Goal: Task Accomplishment & Management: Manage account settings

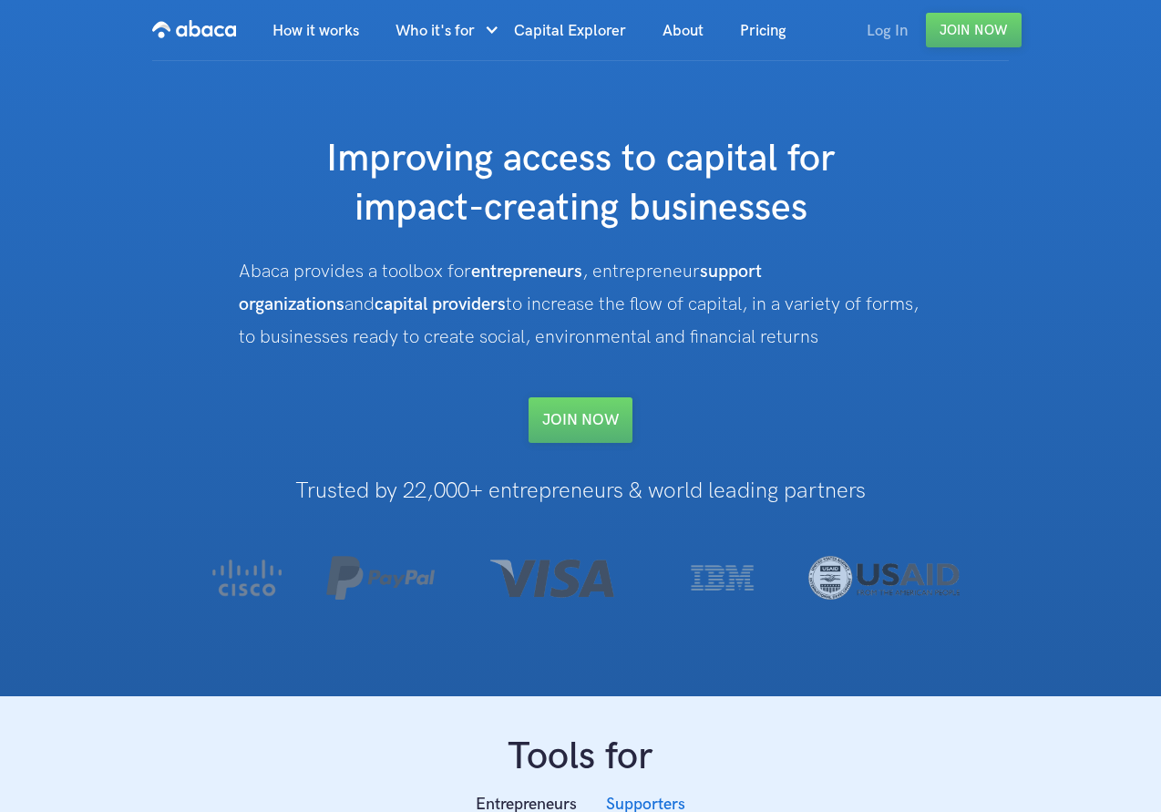
click at [874, 29] on link "Log In" at bounding box center [886, 31] width 77 height 62
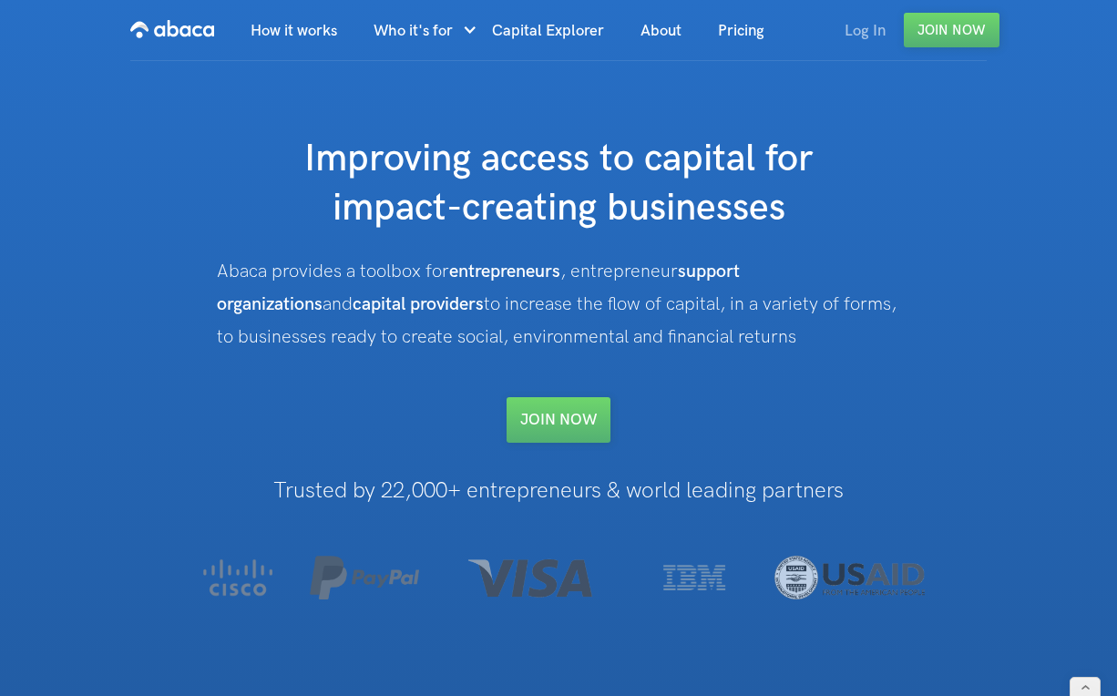
click at [856, 33] on link "Log In" at bounding box center [865, 31] width 77 height 62
click at [870, 32] on link "Log In" at bounding box center [865, 31] width 77 height 62
click at [884, 32] on link "Log In" at bounding box center [865, 31] width 77 height 62
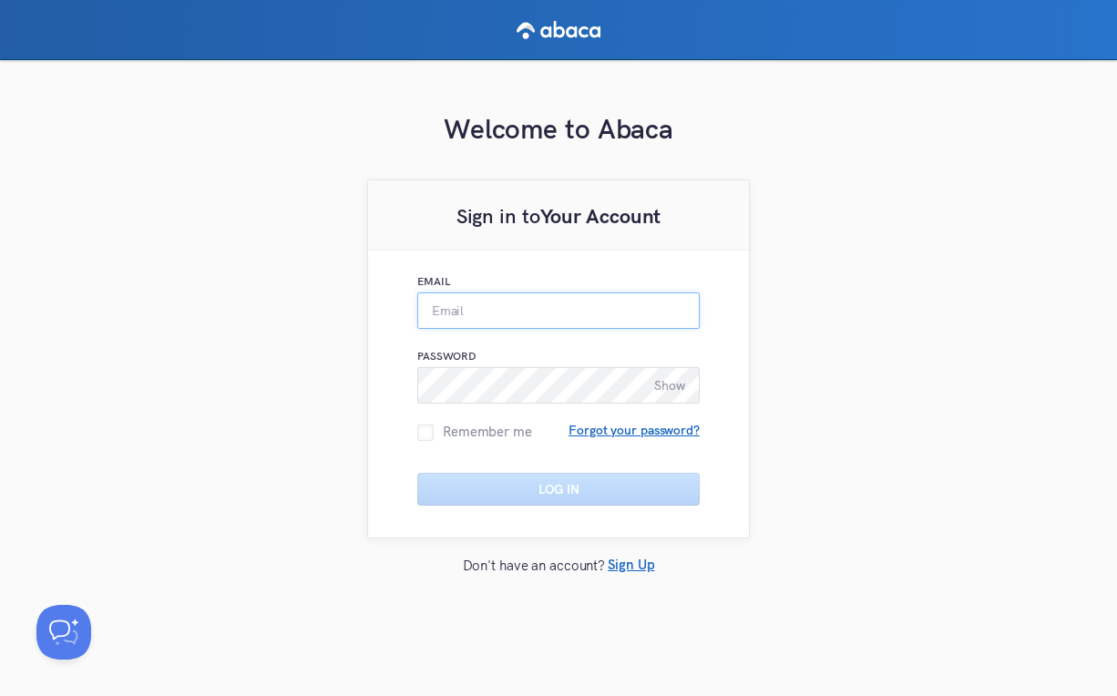
type input "[PERSON_NAME][EMAIL_ADDRESS][PERSON_NAME][DOMAIN_NAME]"
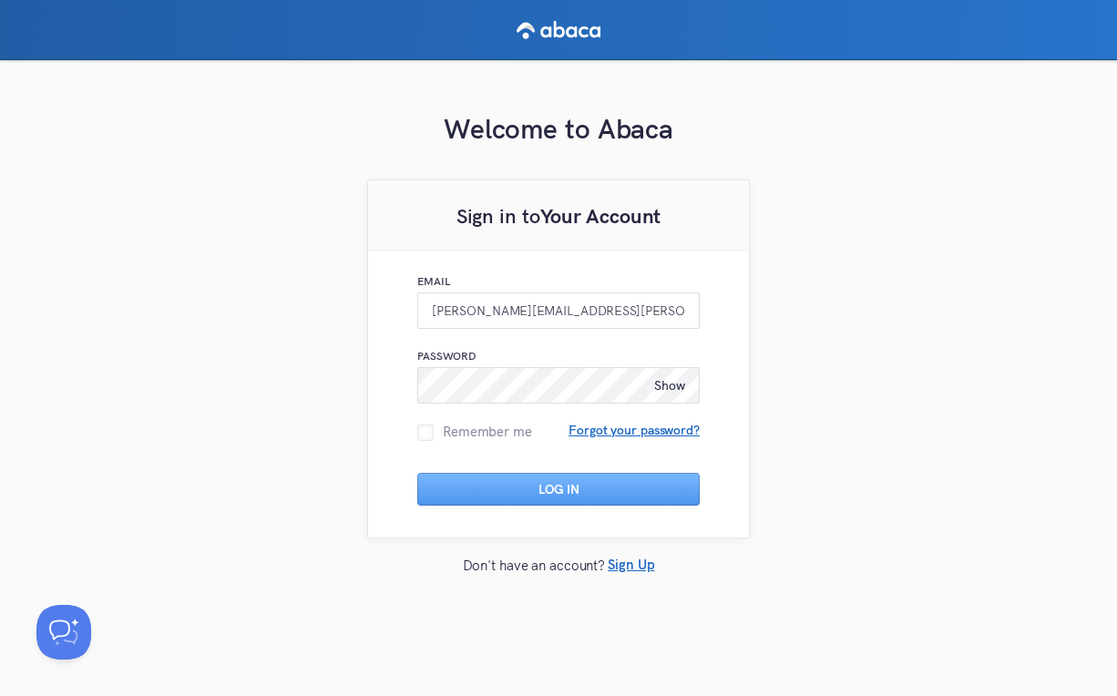
click at [847, 372] on div "Welcome to Abaca Sign in to Your Account Email peter.lundquist+stage@abaca.app …" at bounding box center [558, 379] width 1117 height 639
click at [593, 495] on button "Log In" at bounding box center [558, 489] width 282 height 33
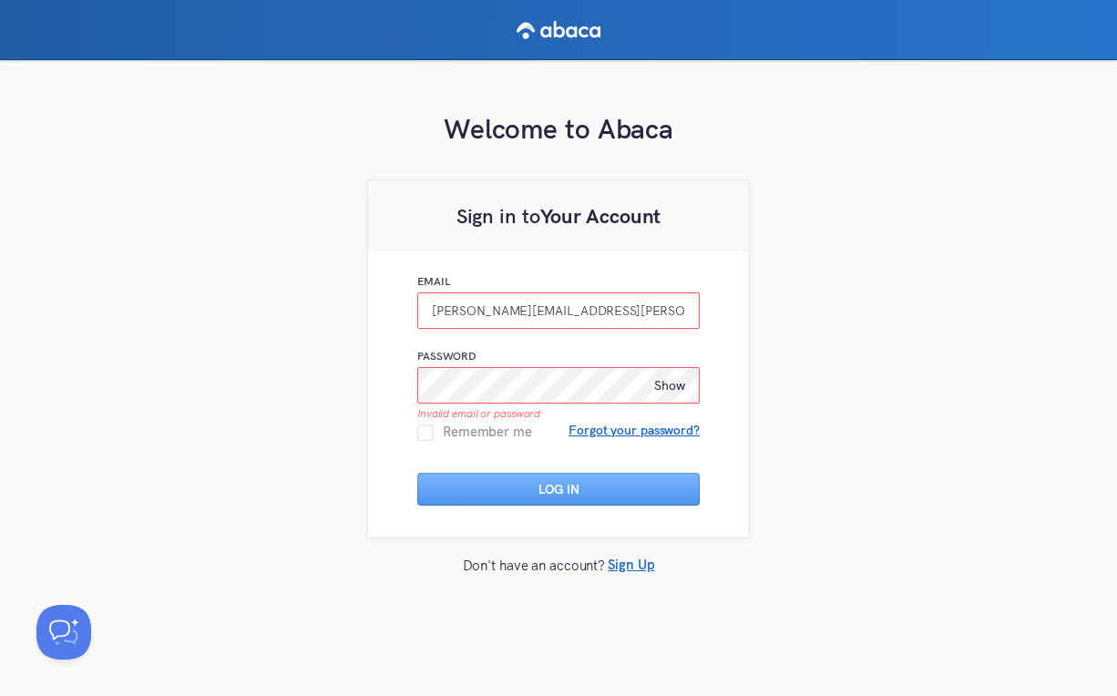
click at [285, 282] on div "Welcome to Abaca Sign in to Your Account Email peter.lundquist+stage@abaca.app …" at bounding box center [558, 379] width 1117 height 639
click at [211, 325] on div "Welcome to Abaca Sign in to Your Account Email peter.lundquist+stage@abaca.app …" at bounding box center [558, 379] width 1117 height 639
